Goal: Use online tool/utility: Utilize a website feature to perform a specific function

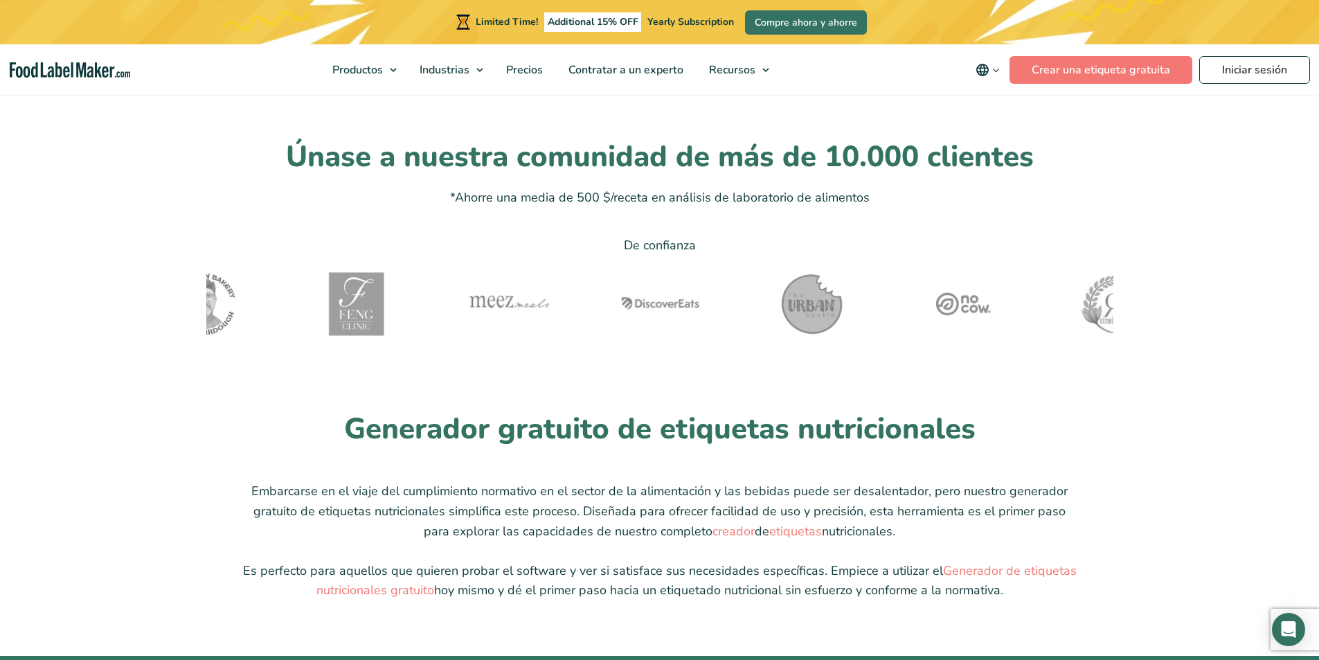
scroll to position [3393, 0]
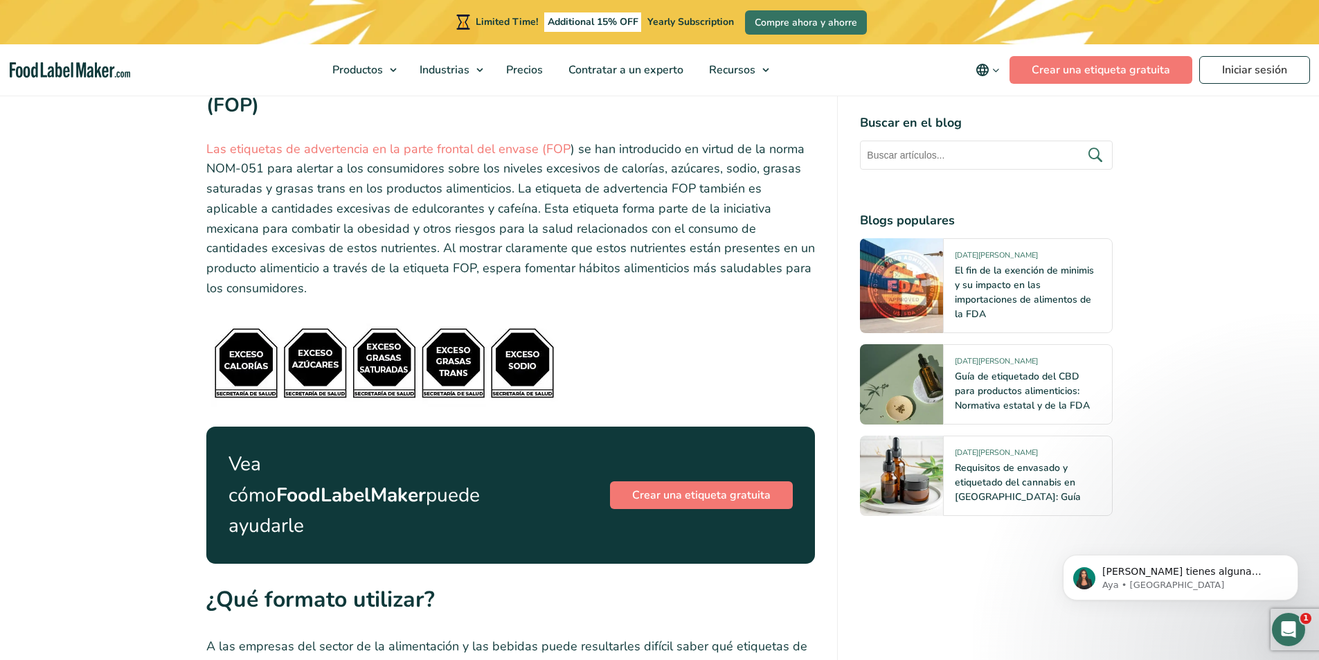
scroll to position [5470, 0]
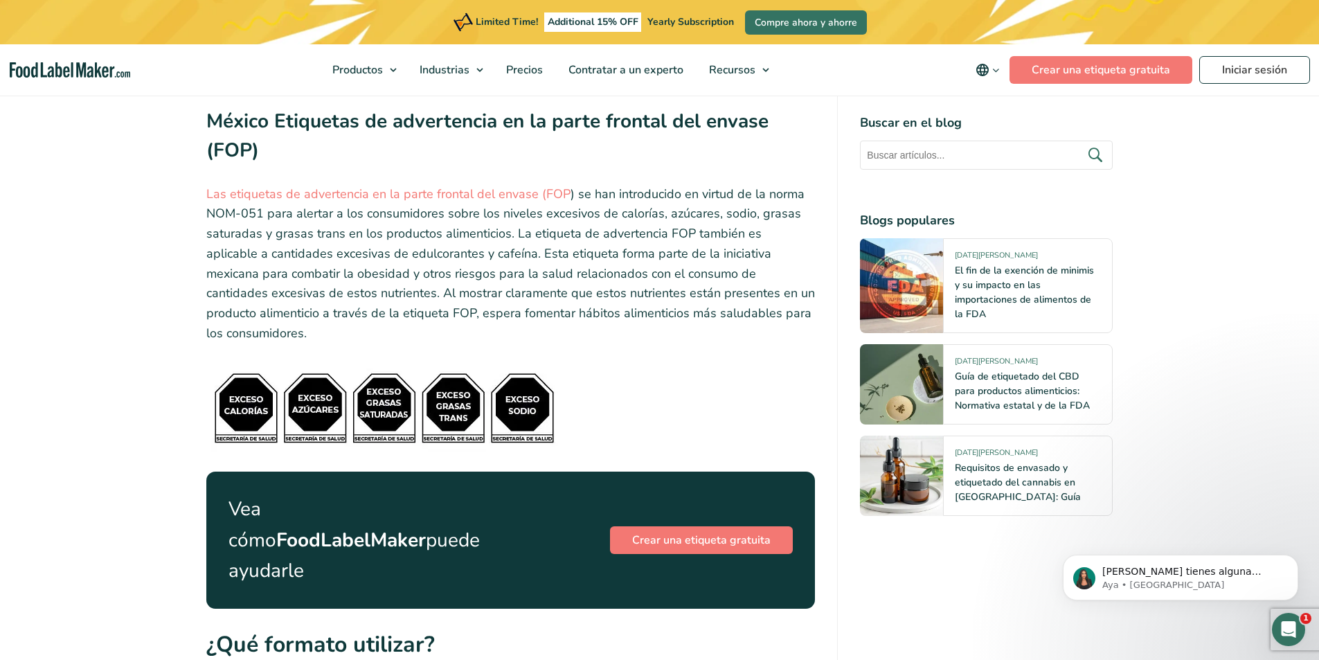
click at [676, 524] on div "Crear una etiqueta gratuita" at bounding box center [699, 540] width 188 height 33
click at [675, 526] on link "Crear una etiqueta gratuita" at bounding box center [701, 540] width 183 height 28
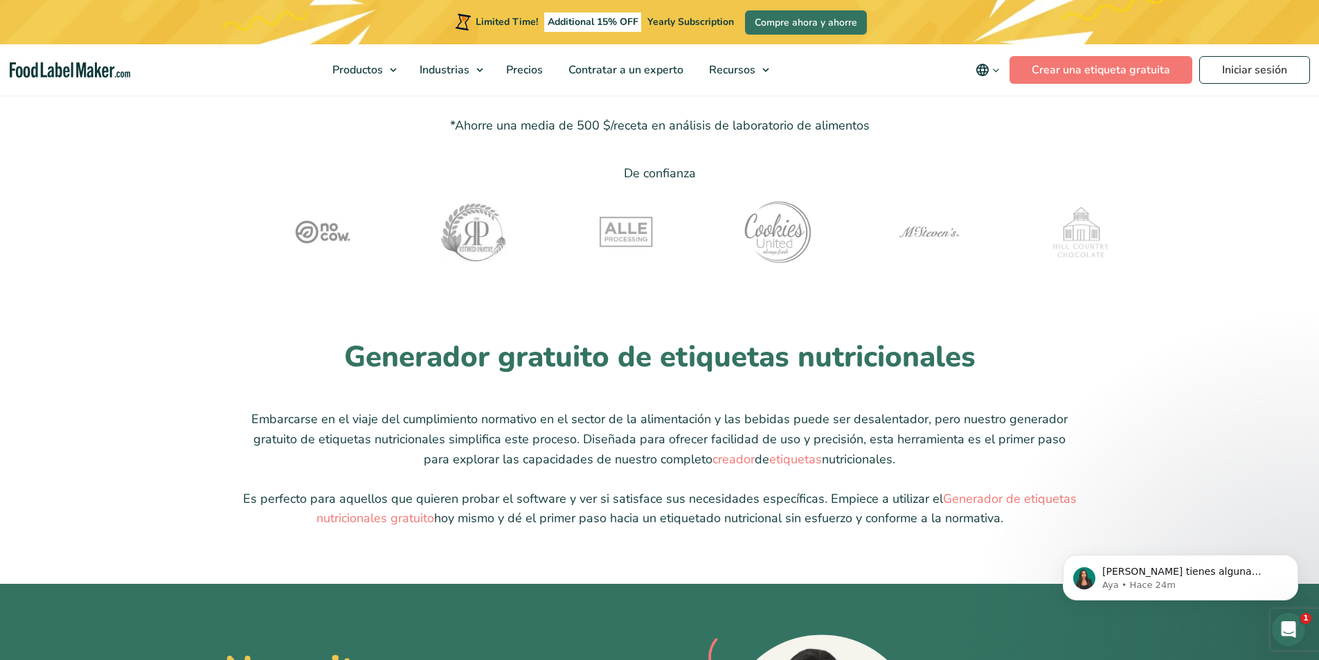
scroll to position [3255, 0]
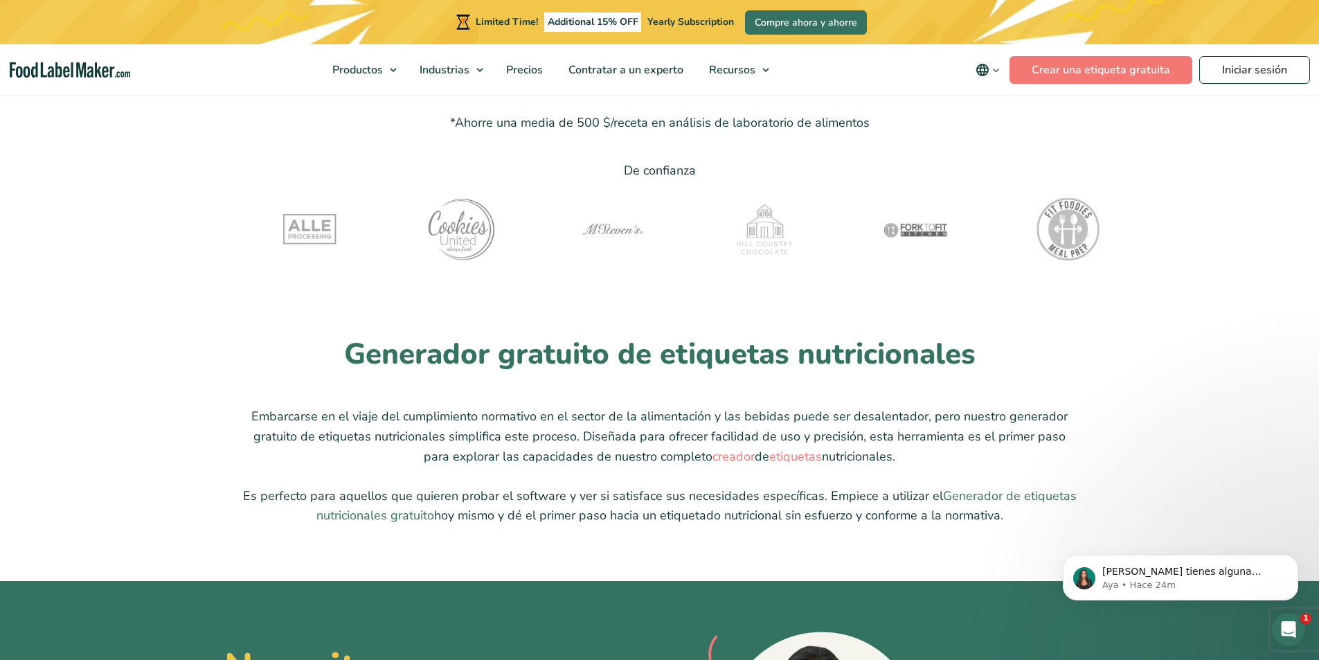
click at [1026, 495] on link "Generador de etiquetas nutricionales gratuito" at bounding box center [696, 505] width 760 height 37
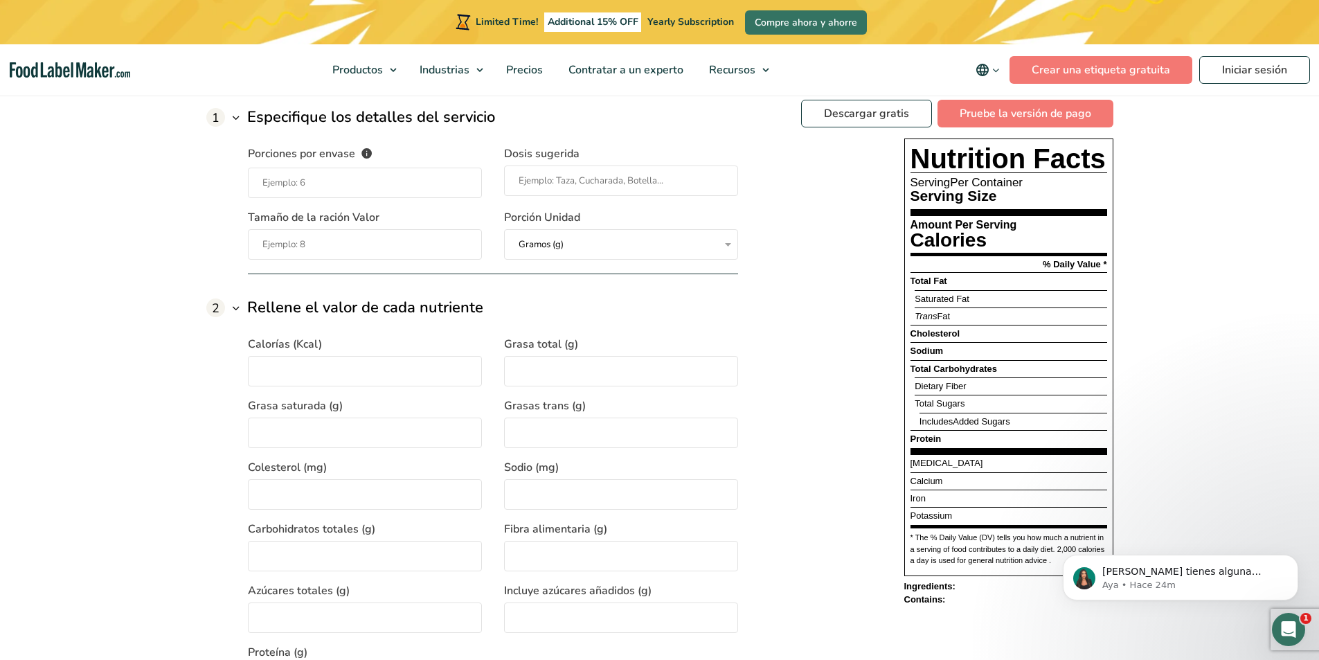
scroll to position [1108, 0]
